Goal: Book appointment/travel/reservation

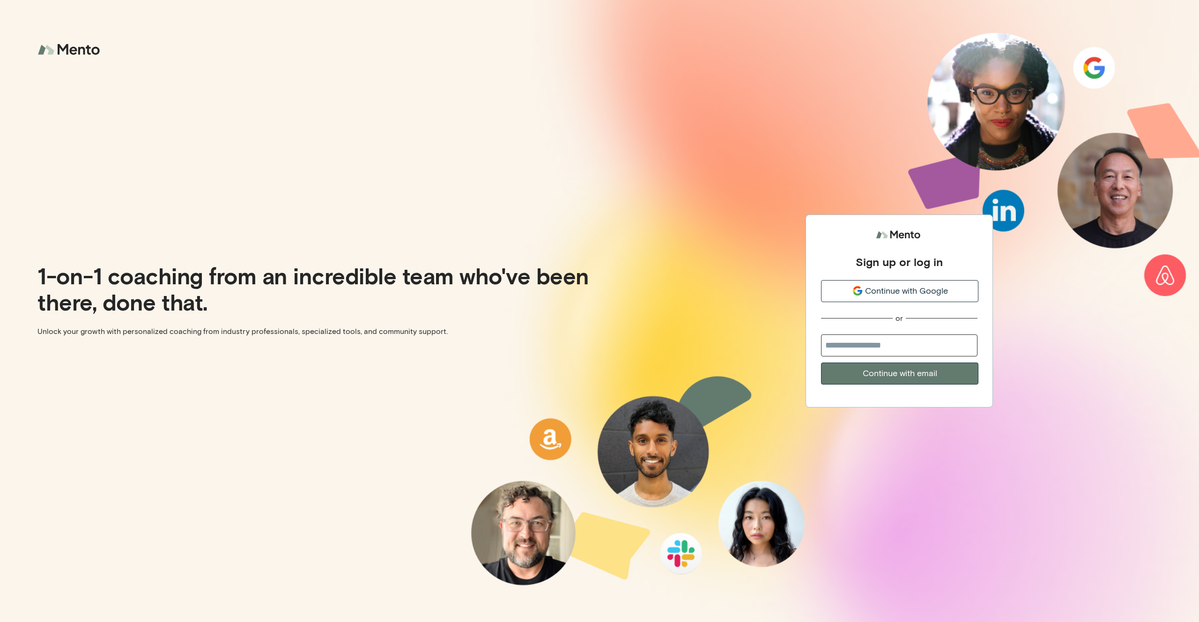
click at [911, 290] on span "Continue with Google" at bounding box center [906, 291] width 83 height 13
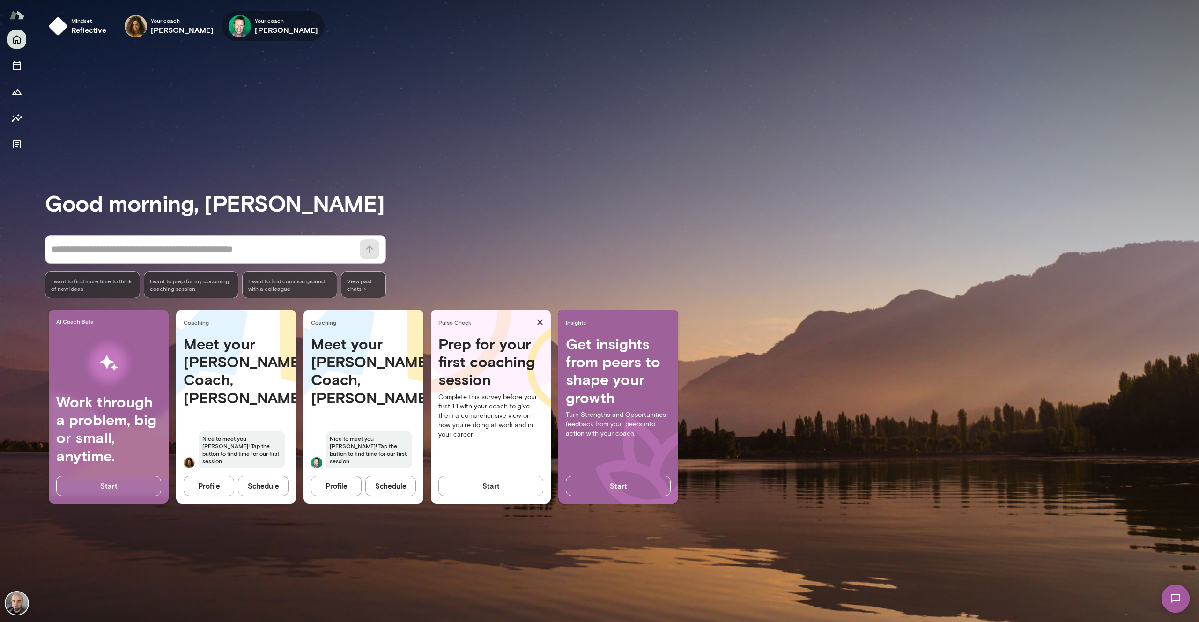
click at [279, 24] on h6 "Brian Lawrence" at bounding box center [286, 29] width 63 height 11
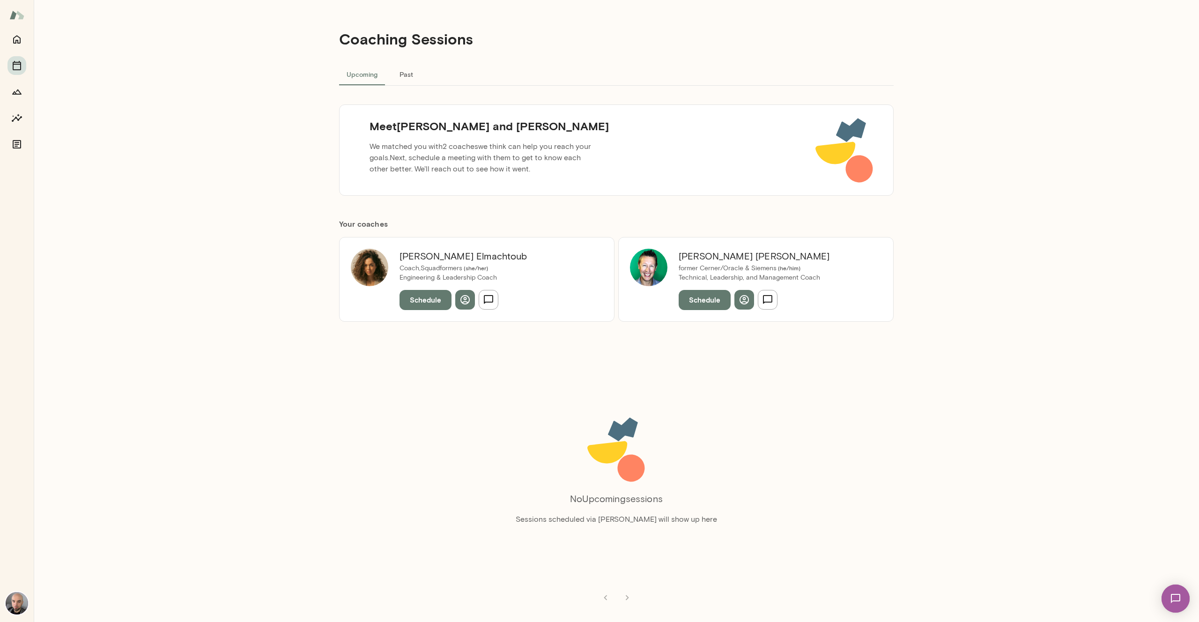
click at [433, 304] on button "Schedule" at bounding box center [426, 300] width 52 height 20
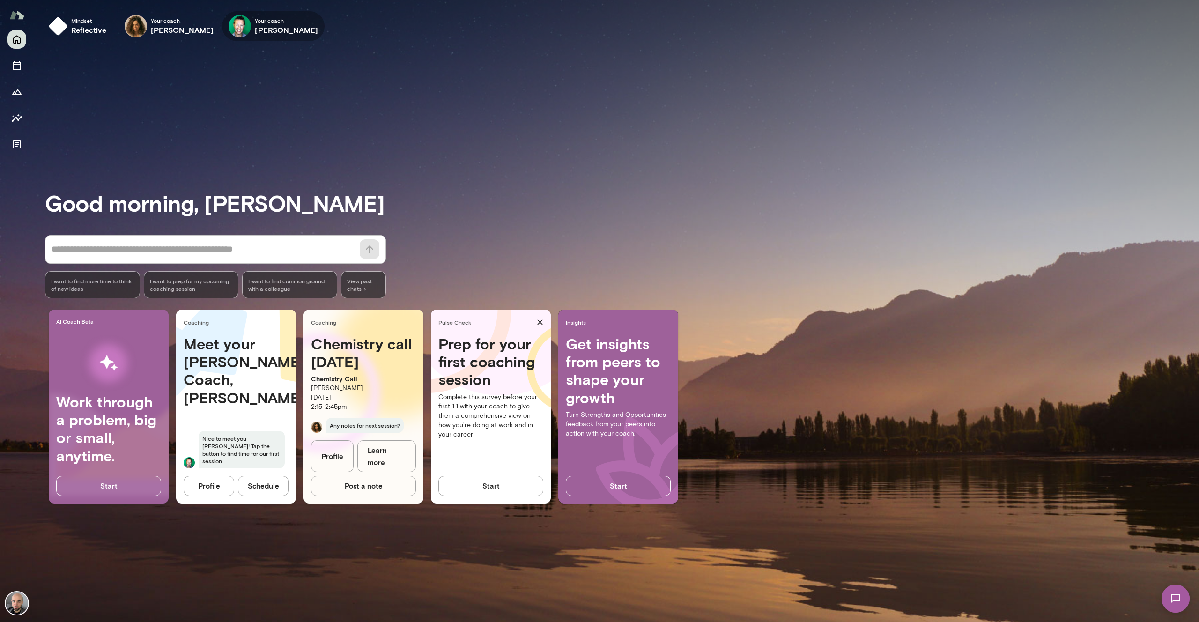
click at [275, 28] on h6 "Brian Lawrence" at bounding box center [286, 29] width 63 height 11
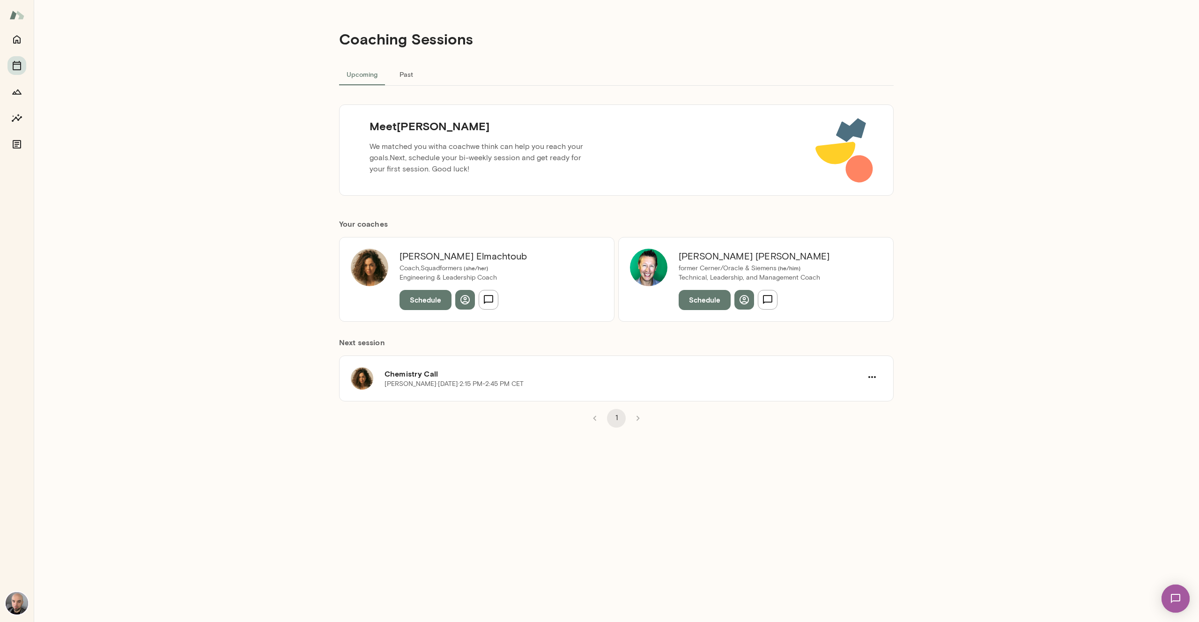
click at [711, 300] on button "Schedule" at bounding box center [705, 300] width 52 height 20
